Goal: Complete application form

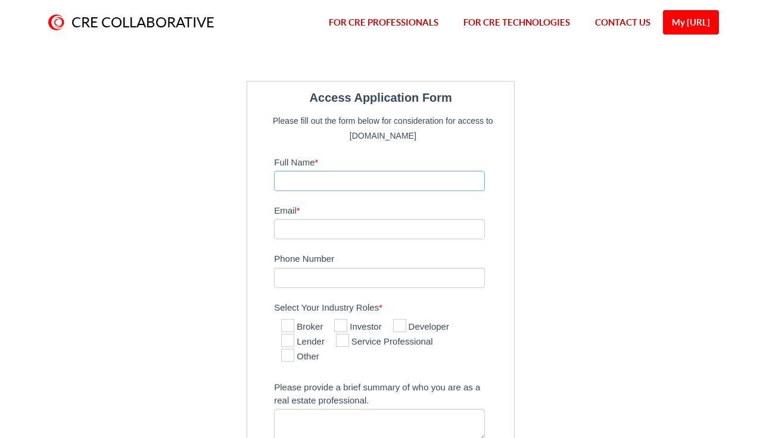
click at [464, 180] on input "Full Name *" at bounding box center [379, 181] width 211 height 20
type input "[PERSON_NAME]"
type input "[EMAIL_ADDRESS][DOMAIN_NAME]"
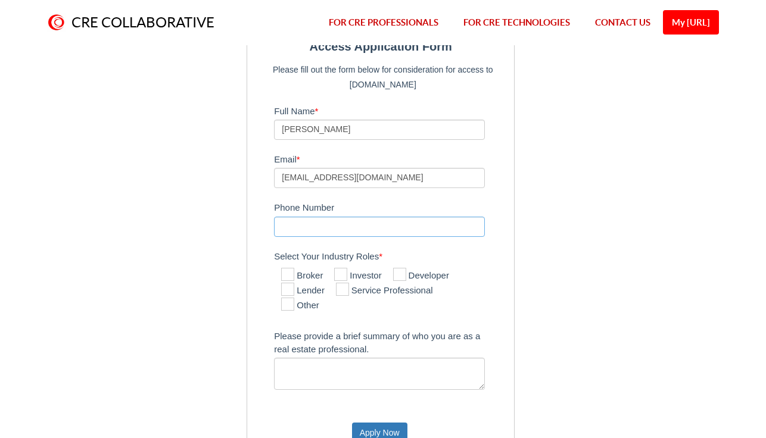
scroll to position [56, 0]
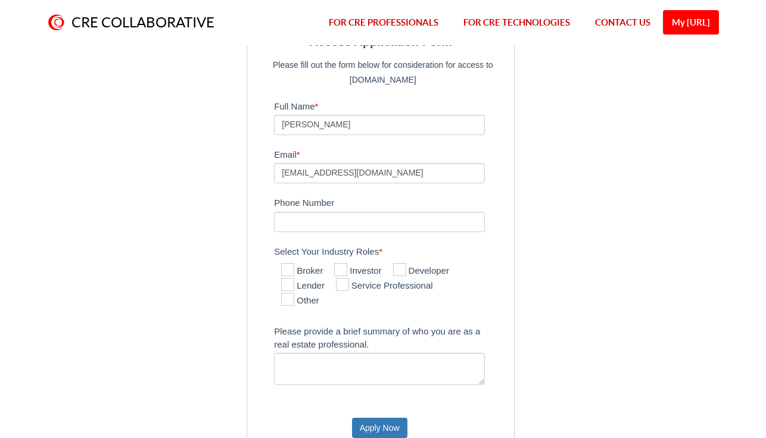
click at [291, 284] on icon at bounding box center [287, 284] width 13 height 13
click at [289, 284] on input "Lender" at bounding box center [285, 286] width 8 height 8
checkbox input "true"
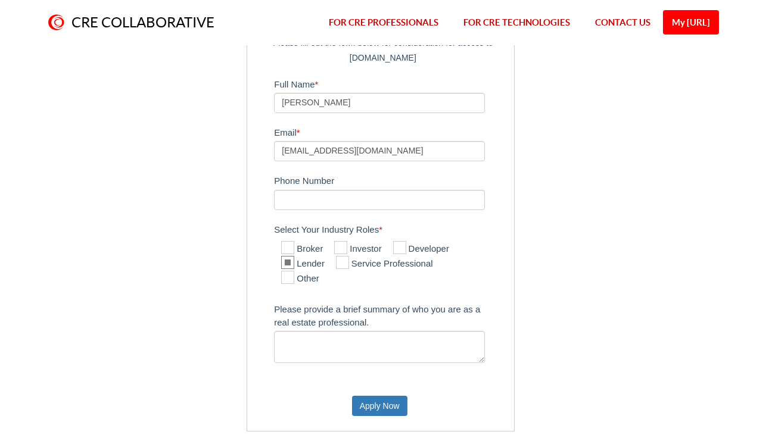
scroll to position [80, 0]
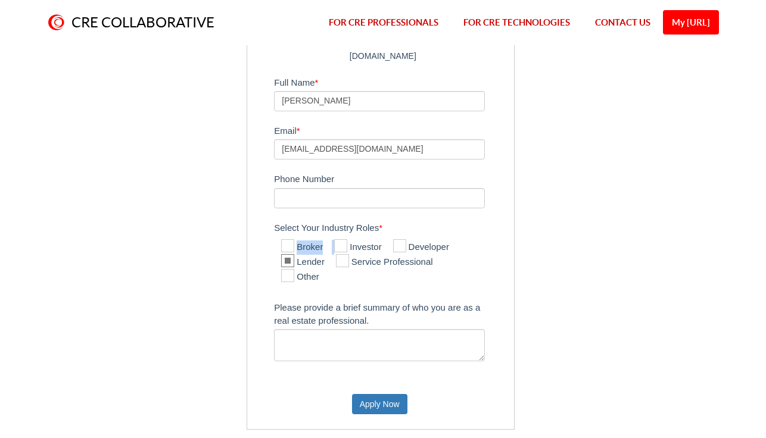
click at [360, 239] on div "Broker Investor Developer Lender Service Professional Other" at bounding box center [379, 262] width 211 height 52
click at [352, 241] on label "Investor" at bounding box center [357, 248] width 47 height 14
click at [342, 243] on input "Investor" at bounding box center [338, 247] width 8 height 8
checkbox input "true"
click at [376, 258] on label "Service Professional" at bounding box center [384, 262] width 97 height 14
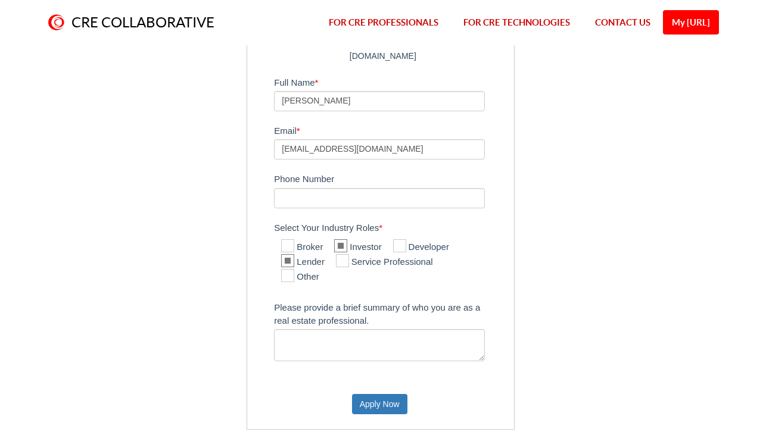
click at [344, 258] on input "Service Professional" at bounding box center [340, 262] width 8 height 8
checkbox input "true"
click at [378, 342] on textarea "Please provide a brief summary of who you are as a real estate professional." at bounding box center [379, 345] width 211 height 32
type textarea "E"
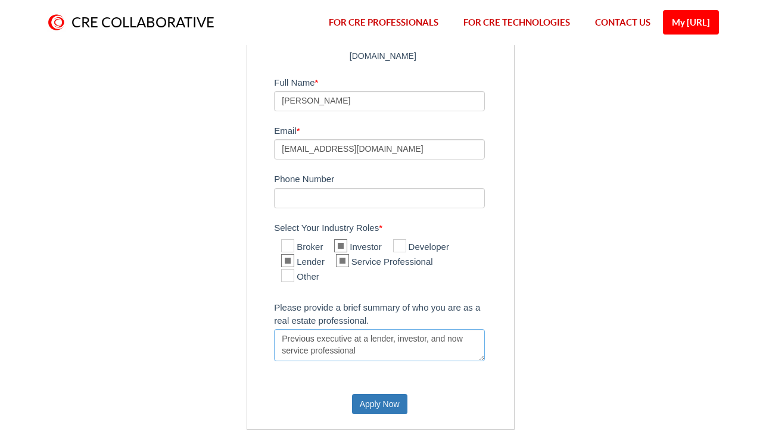
type textarea "Previous executive at a lender, investor, and now service professional"
click at [370, 402] on button "Apply Now" at bounding box center [379, 404] width 55 height 20
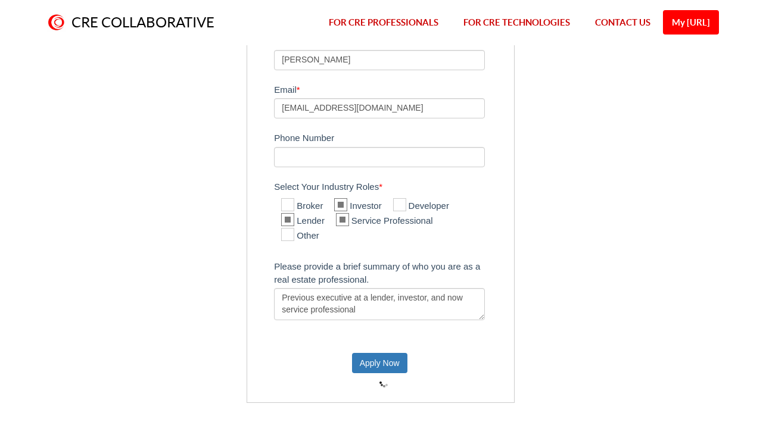
scroll to position [121, 0]
click at [351, 61] on input "Jeff" at bounding box center [379, 59] width 211 height 20
type input "Jeff Lee"
click at [382, 356] on button "Apply Now" at bounding box center [379, 363] width 55 height 20
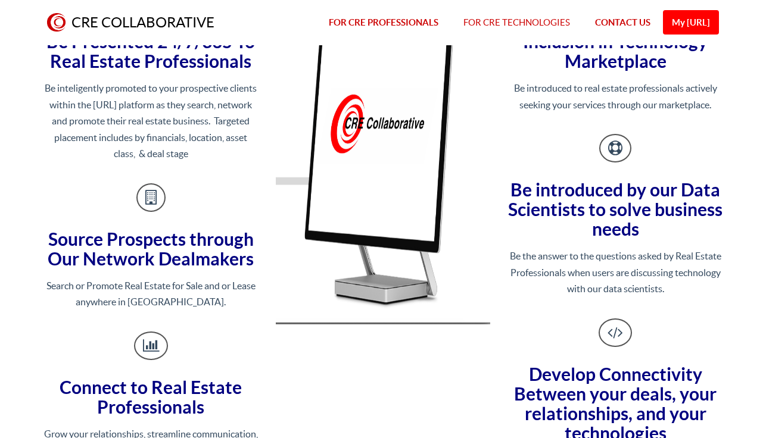
scroll to position [205, 0]
